Goal: Transaction & Acquisition: Purchase product/service

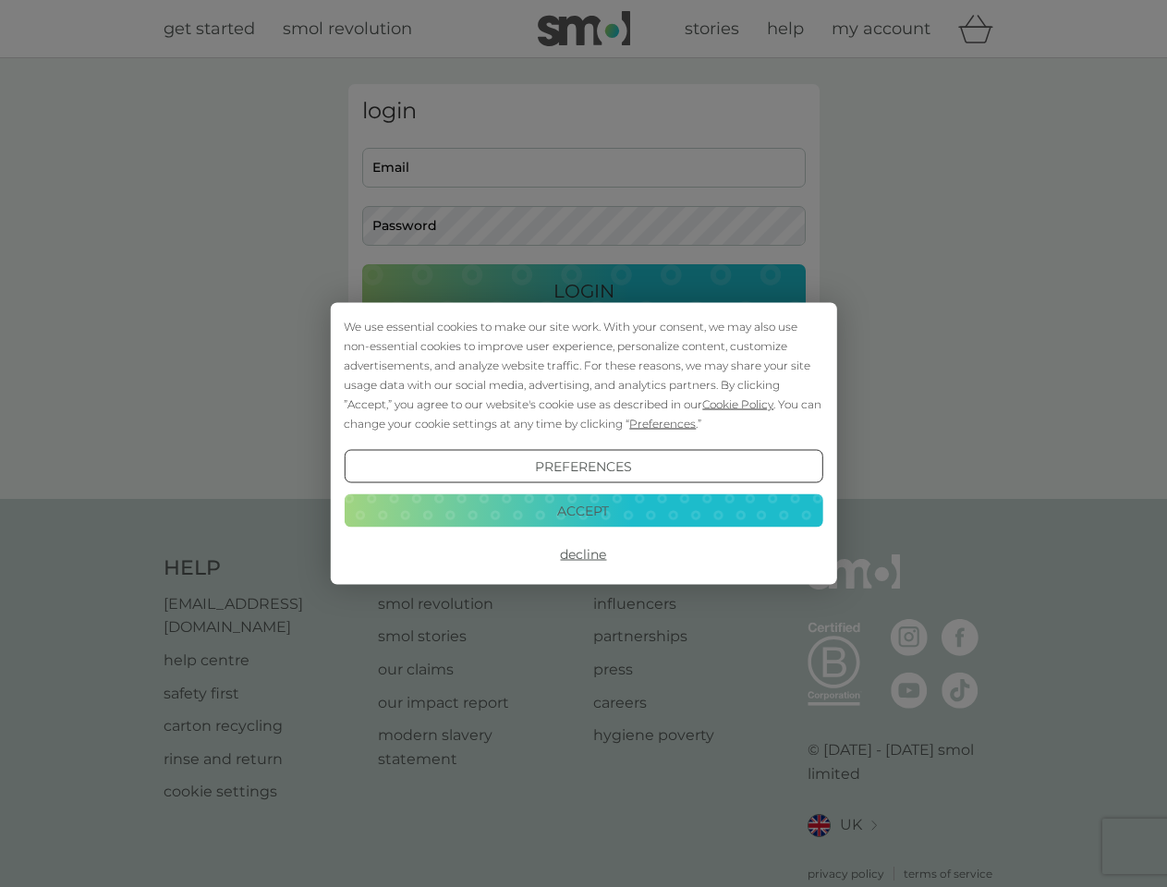
click at [738, 404] on span "Cookie Policy" at bounding box center [737, 404] width 71 height 14
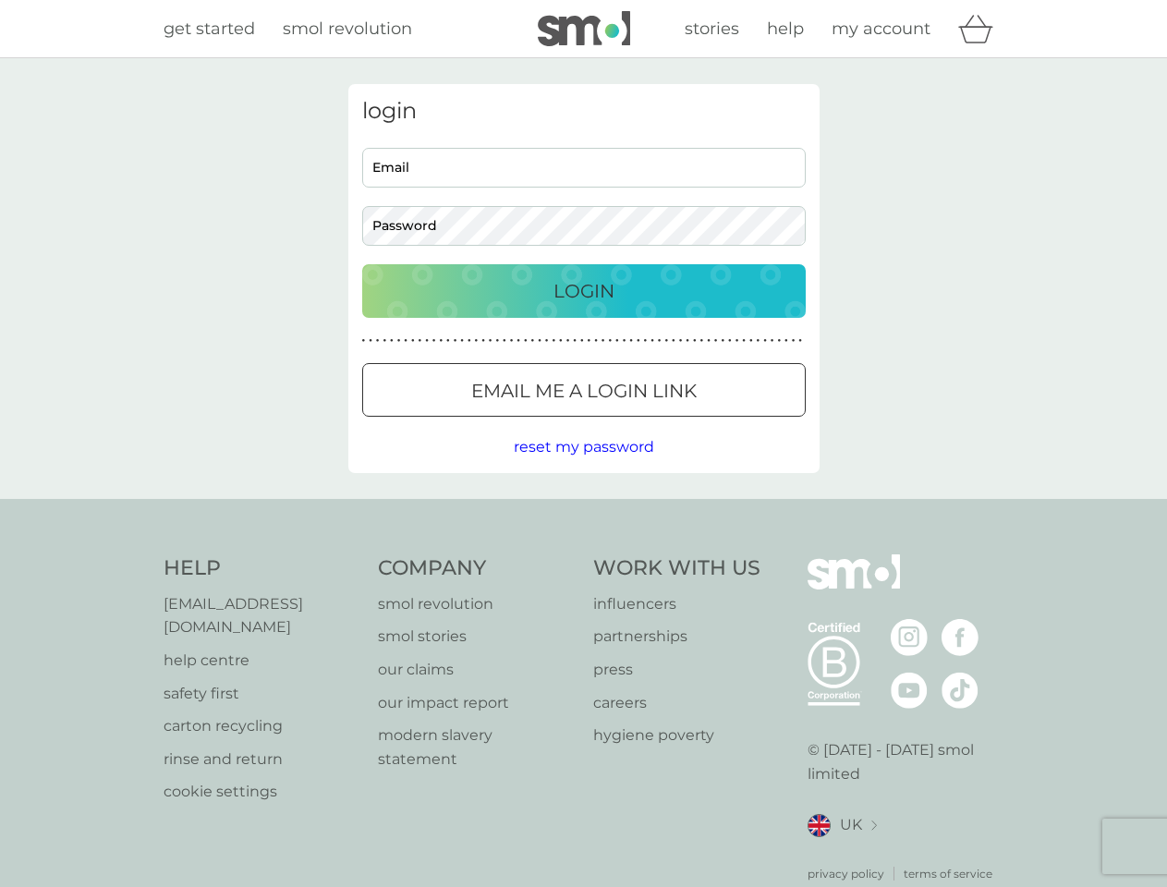
click at [661, 423] on div "login Email Password Login ● ● ● ● ● ● ● ● ● ● ● ● ● ● ● ● ● ● ● ● ● ● ● ● ● ● …" at bounding box center [583, 278] width 471 height 389
click at [583, 467] on div "login Email Password Login ● ● ● ● ● ● ● ● ● ● ● ● ● ● ● ● ● ● ● ● ● ● ● ● ● ● …" at bounding box center [583, 278] width 471 height 389
click at [583, 554] on div "Help [EMAIL_ADDRESS][DOMAIN_NAME] help centre safety first carton recycling rin…" at bounding box center [584, 718] width 841 height 328
click at [583, 510] on div "Help [EMAIL_ADDRESS][DOMAIN_NAME] help centre safety first carton recycling rin…" at bounding box center [583, 718] width 1167 height 439
